Goal: Navigation & Orientation: Understand site structure

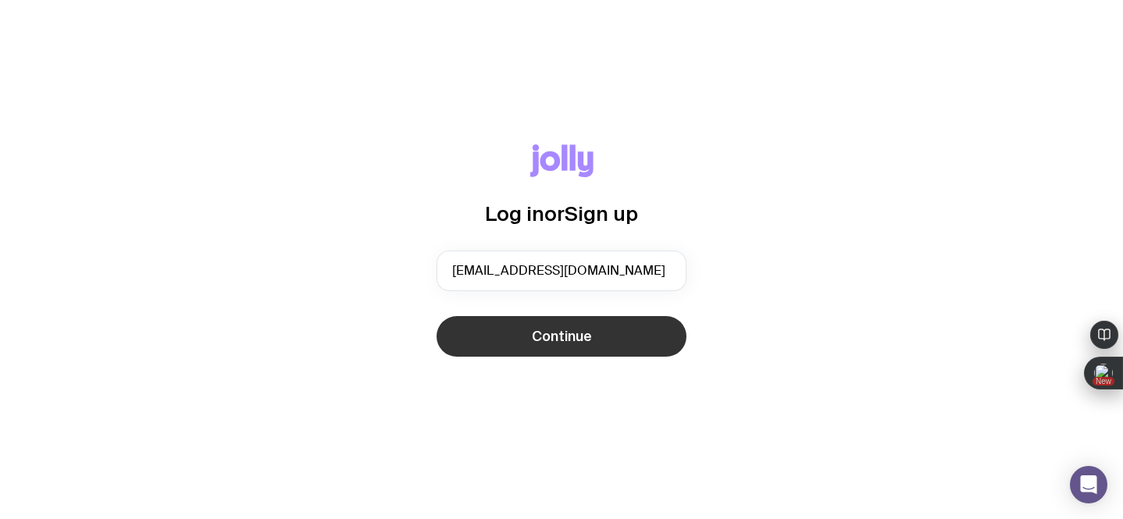
click at [549, 341] on span "Continue" at bounding box center [562, 336] width 60 height 19
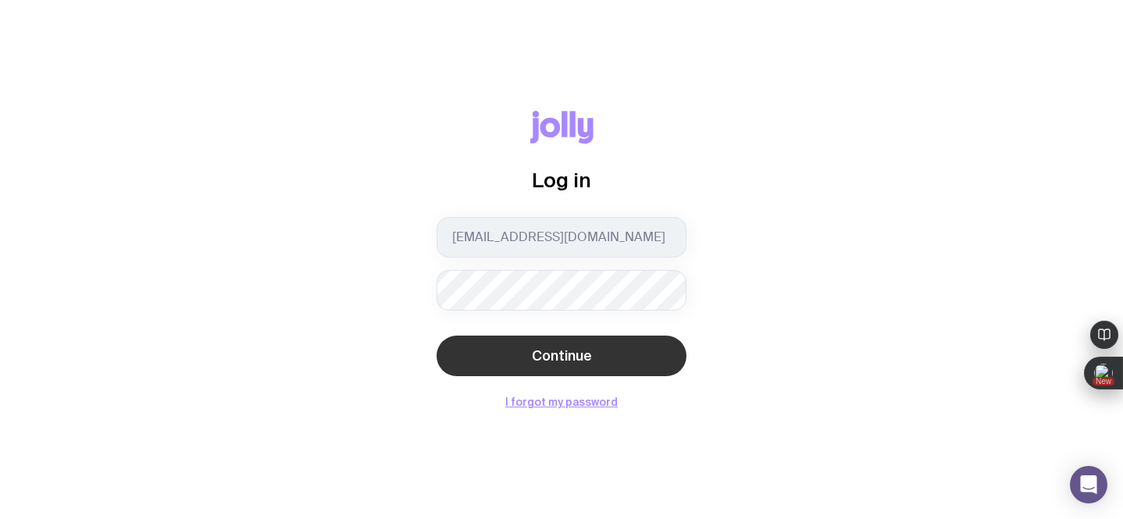
click at [650, 354] on button "Continue" at bounding box center [562, 356] width 250 height 41
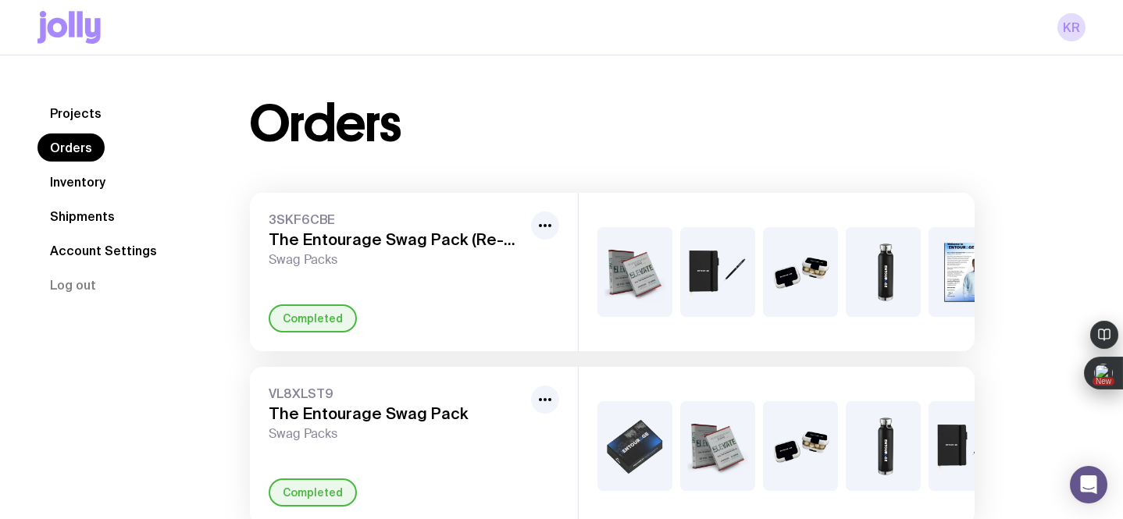
scroll to position [55, 0]
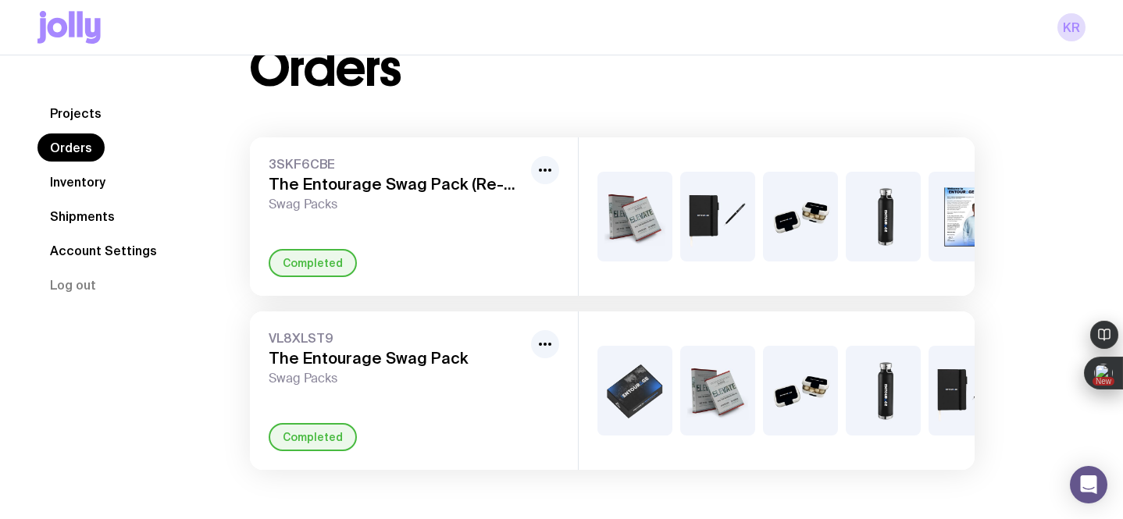
click at [97, 181] on link "Inventory" at bounding box center [77, 182] width 80 height 28
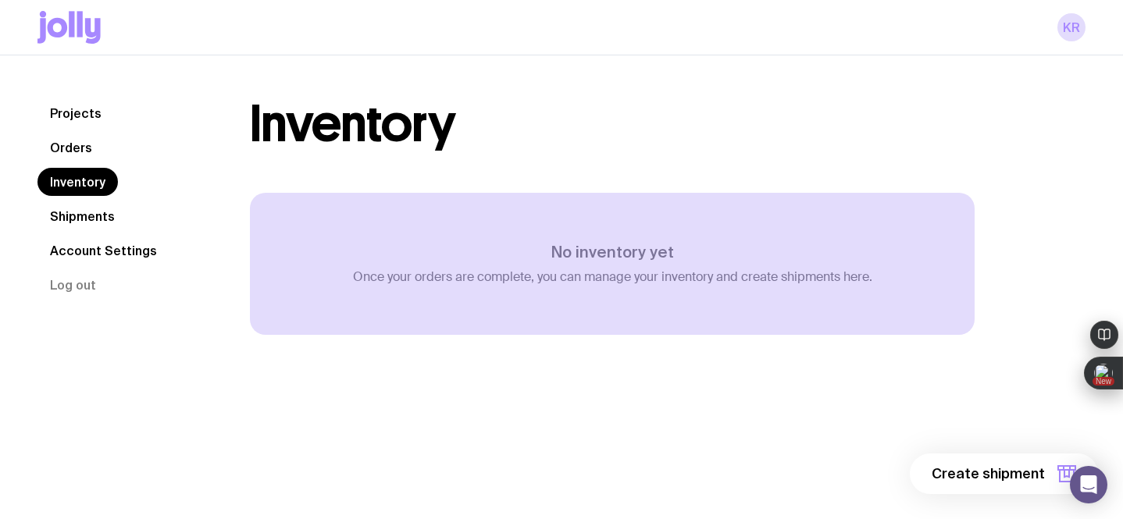
click at [112, 213] on link "Shipments" at bounding box center [82, 216] width 90 height 28
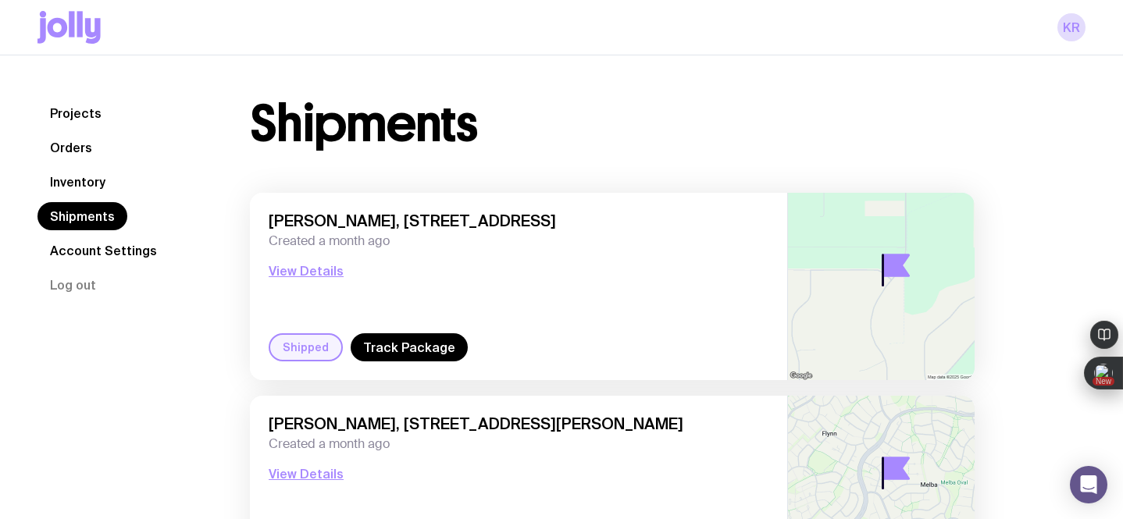
click at [73, 189] on link "Inventory" at bounding box center [77, 182] width 80 height 28
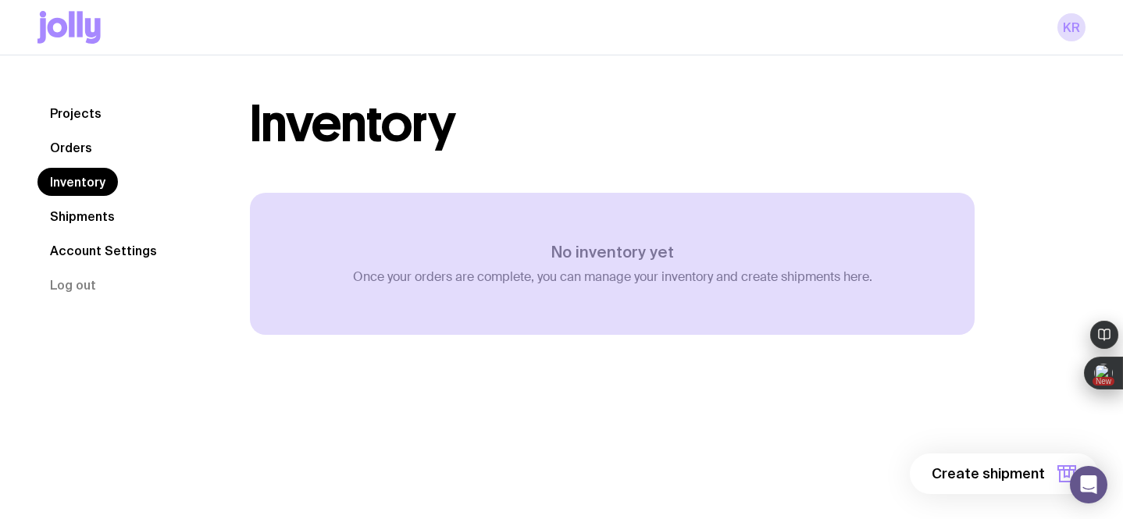
click at [75, 145] on link "Orders" at bounding box center [70, 148] width 67 height 28
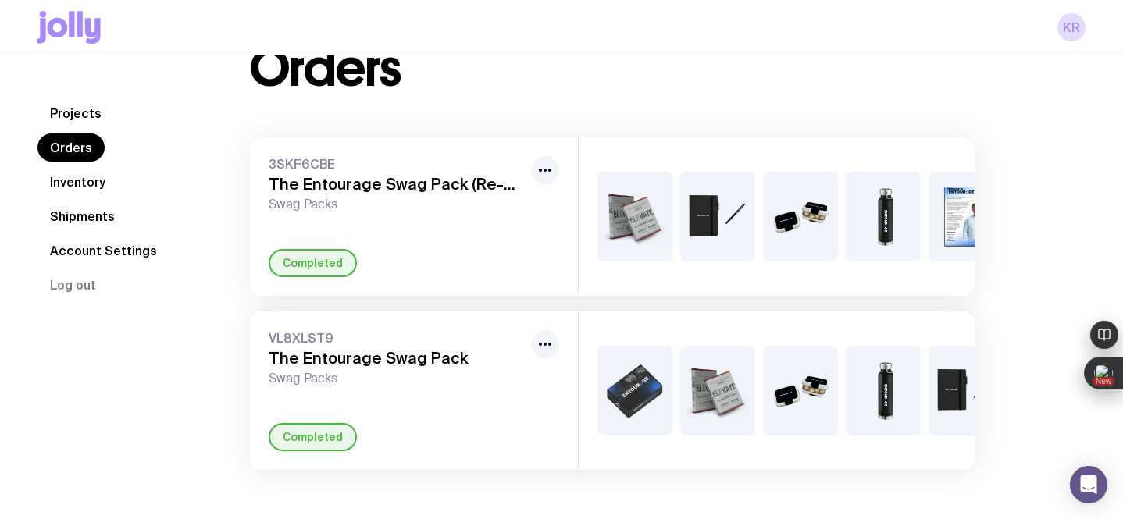
click at [70, 185] on link "Inventory" at bounding box center [77, 182] width 80 height 28
